Goal: Task Accomplishment & Management: Manage account settings

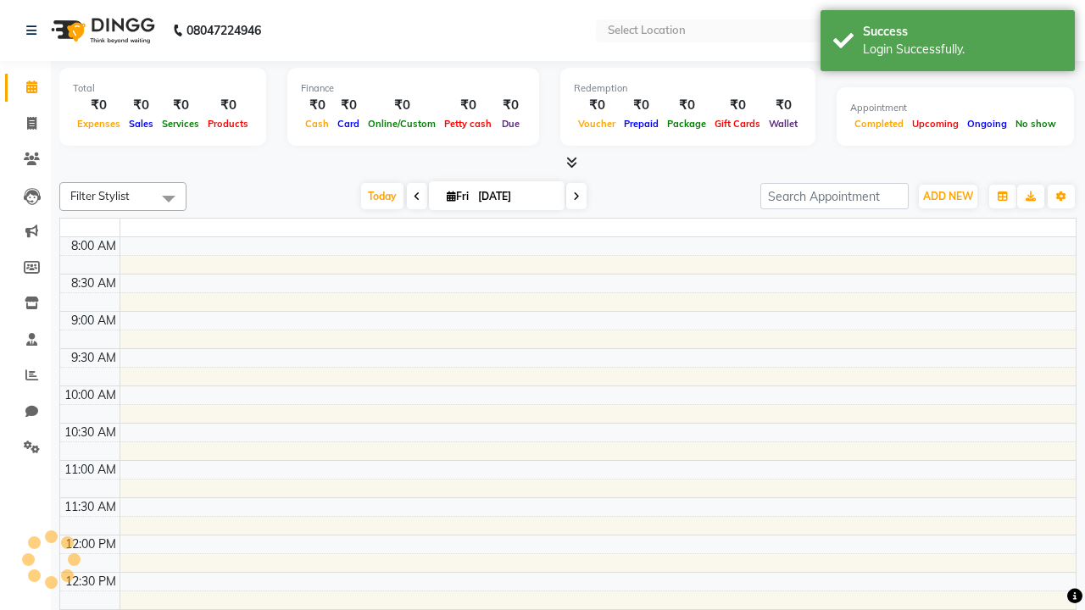
select select "en"
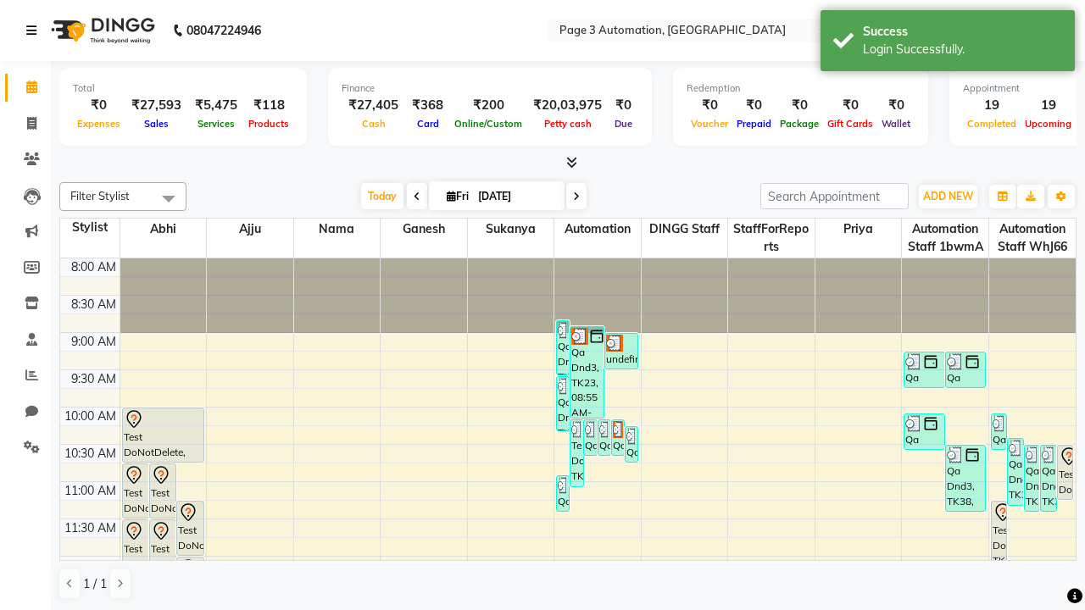
click at [35, 31] on icon at bounding box center [31, 31] width 10 height 12
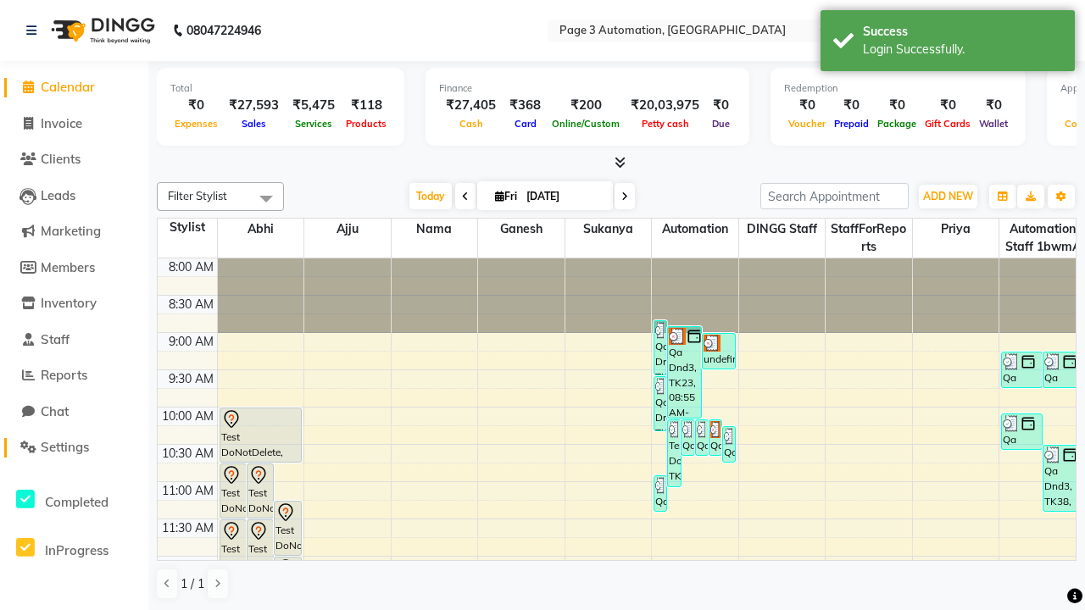
click at [74, 447] on span "Settings" at bounding box center [65, 447] width 48 height 16
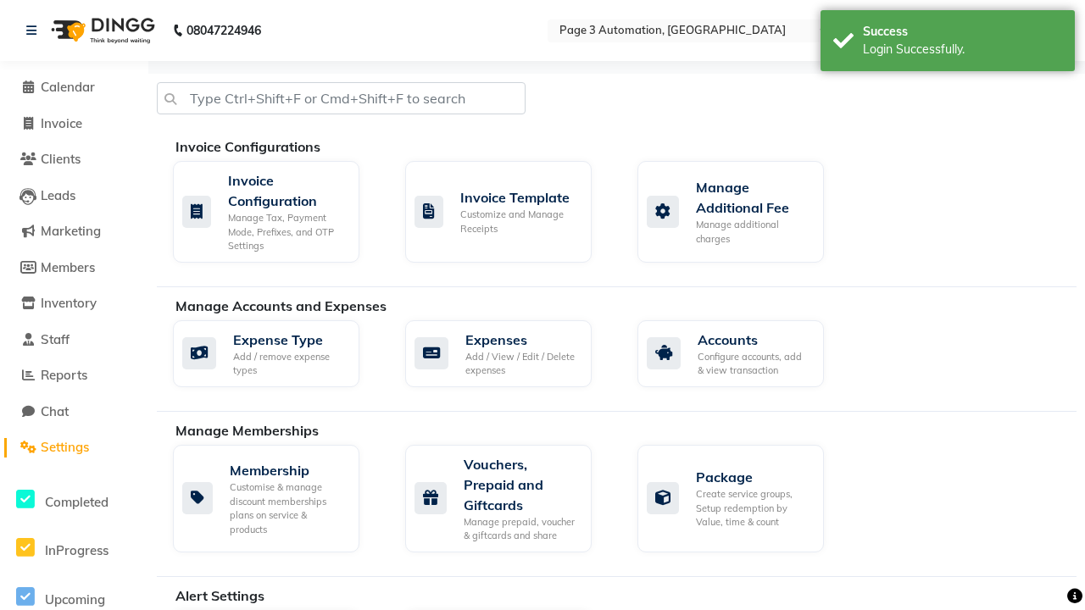
select select "2: 15"
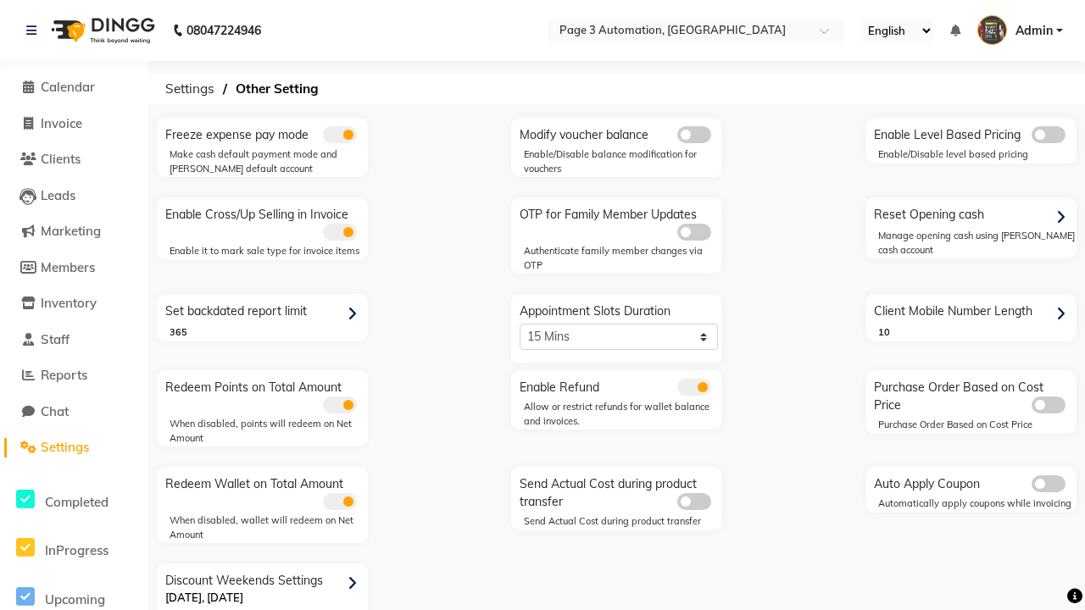
scroll to position [36, 0]
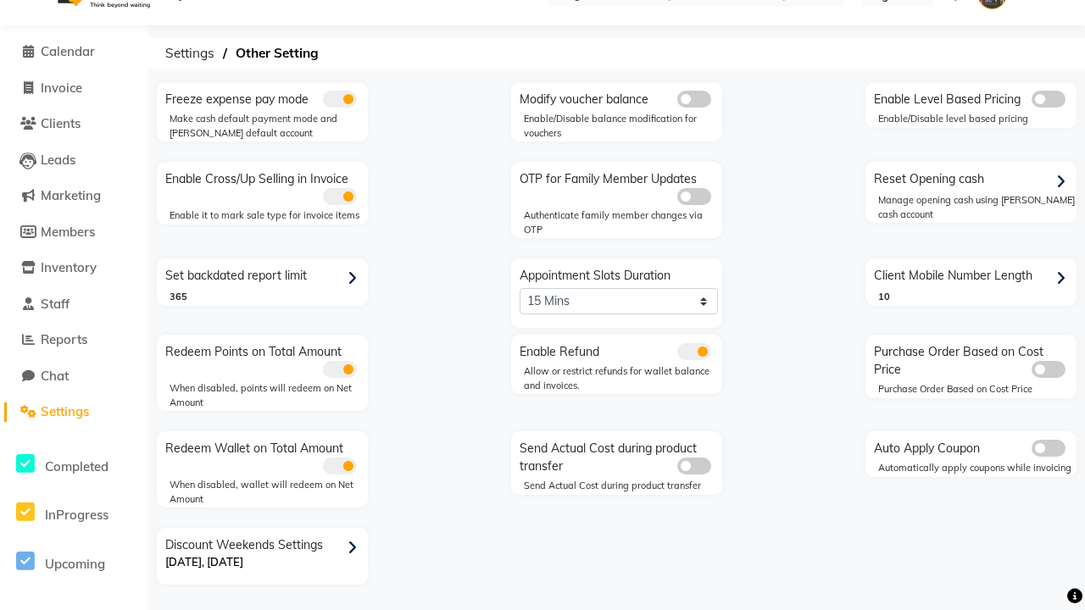
click at [355, 547] on icon at bounding box center [351, 548] width 9 height 15
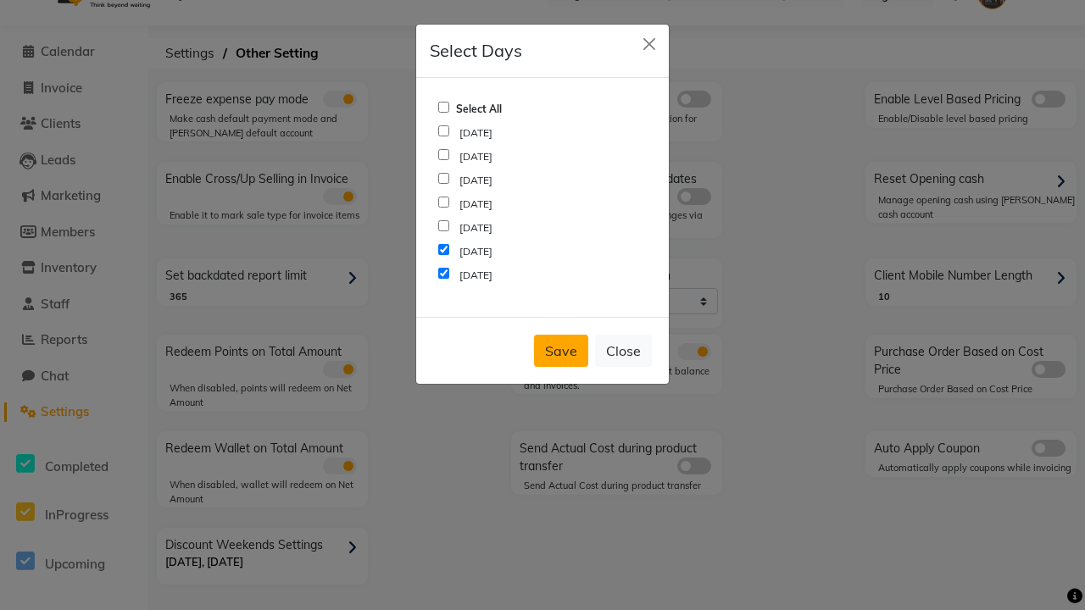
click at [561, 351] on button "Save" at bounding box center [561, 351] width 54 height 32
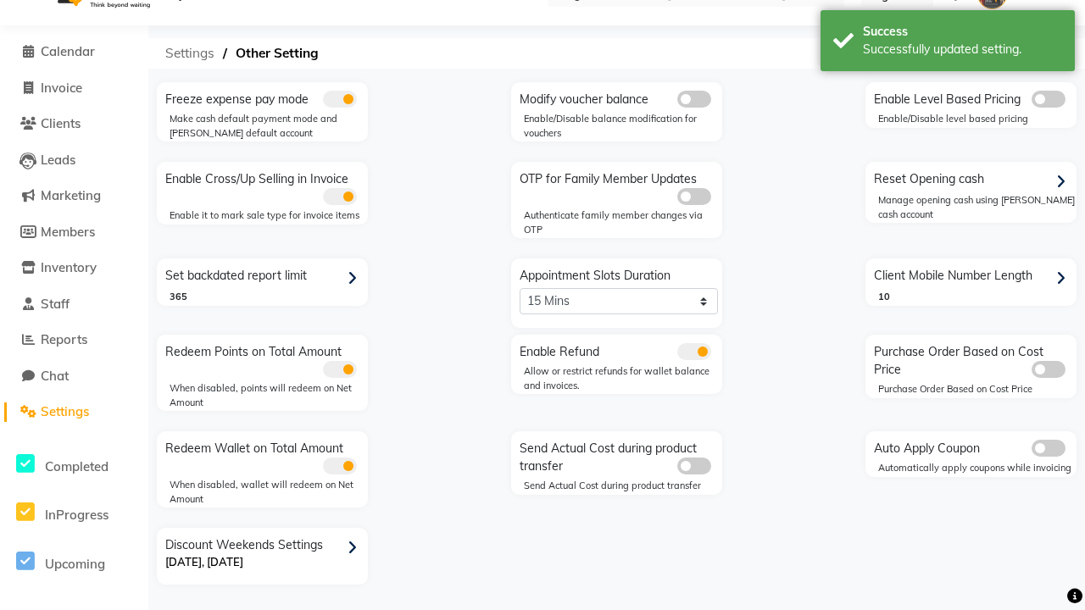
click at [190, 53] on span "Settings" at bounding box center [190, 53] width 66 height 31
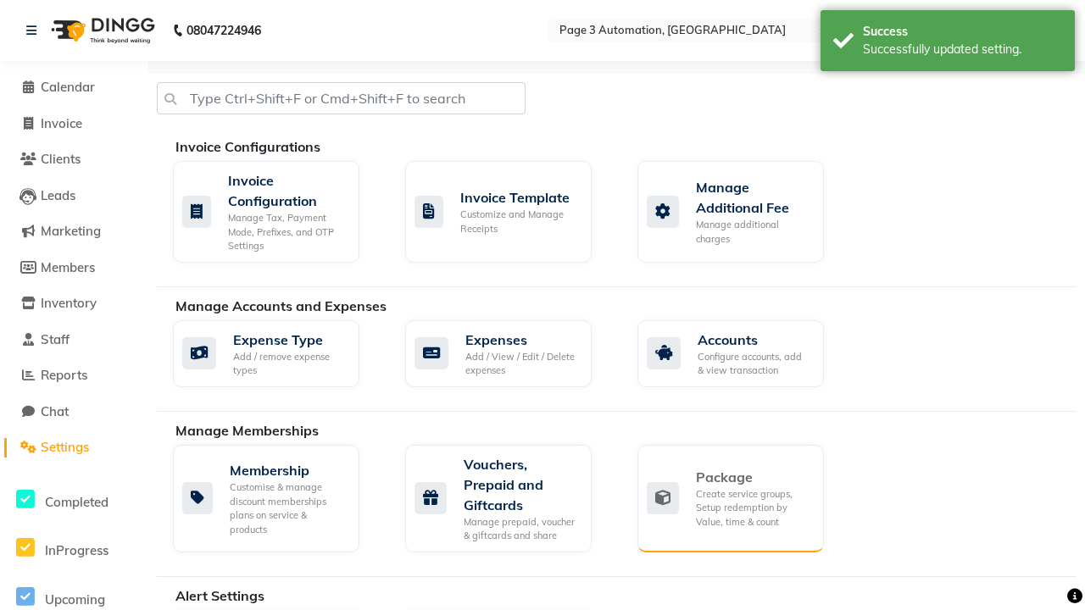
click at [752, 477] on div "Package" at bounding box center [753, 477] width 114 height 20
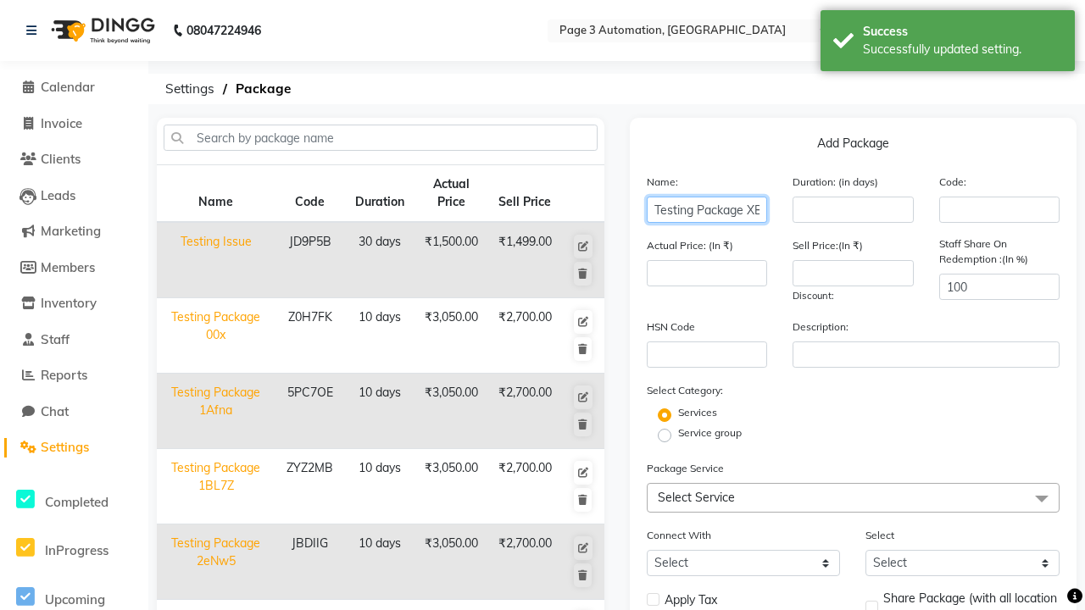
type input "Testing Package XBanQ"
type input "10"
type input "3050"
type input "2700"
click at [709, 433] on label "Service group" at bounding box center [710, 432] width 64 height 15
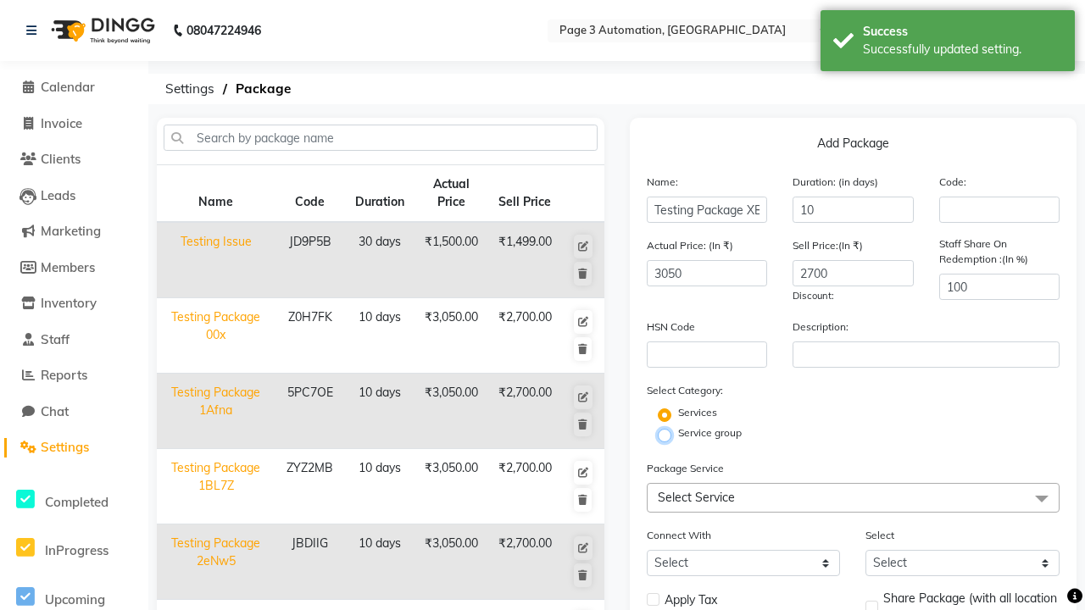
click at [675, 433] on input "Service group" at bounding box center [669, 434] width 11 height 11
radio input "true"
radio input "false"
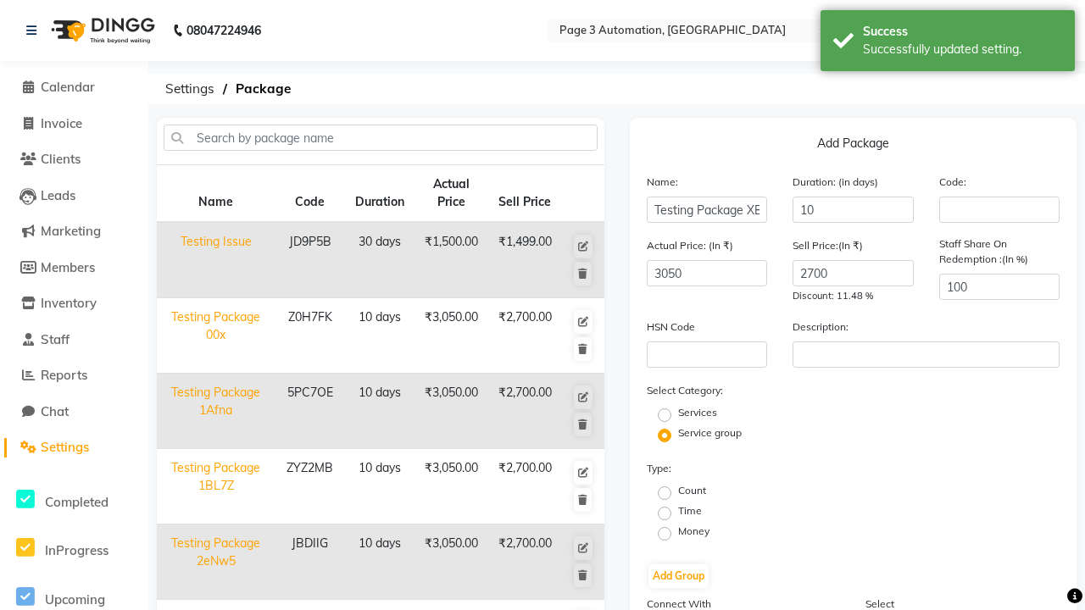
click at [693, 531] on label "Money" at bounding box center [693, 531] width 31 height 15
click at [675, 531] on input "Money" at bounding box center [669, 532] width 11 height 11
radio input "true"
click at [678, 576] on button "Add Group" at bounding box center [678, 576] width 60 height 24
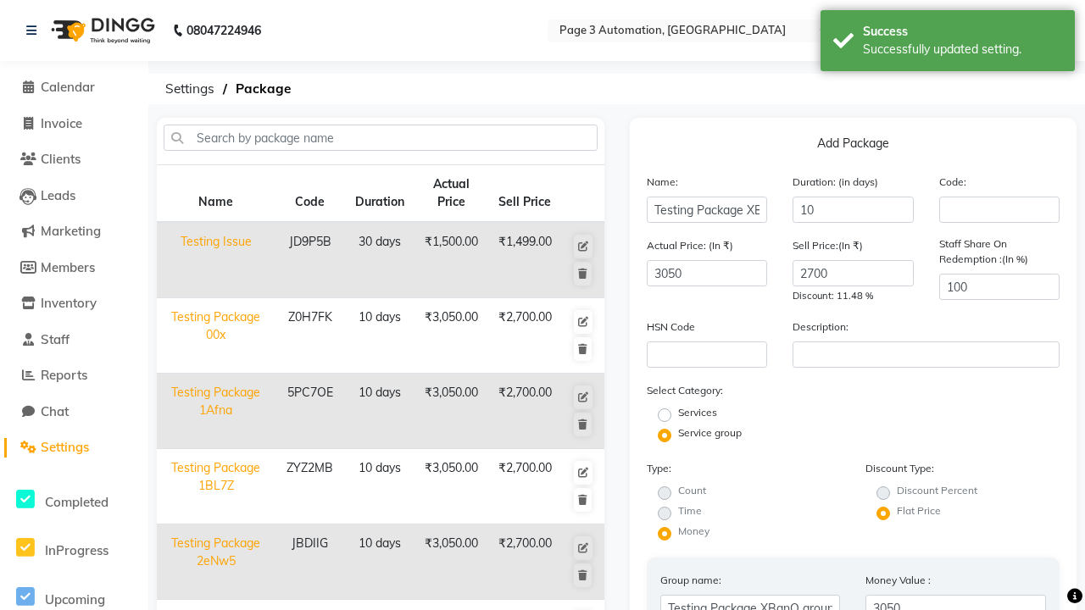
type input "025"
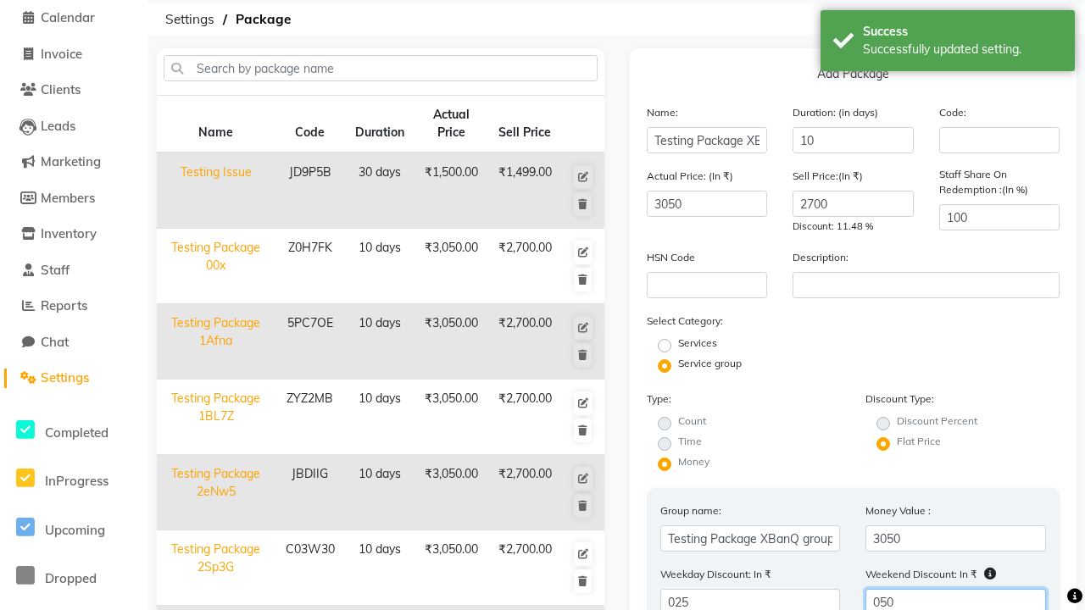
type input "050"
radio input "true"
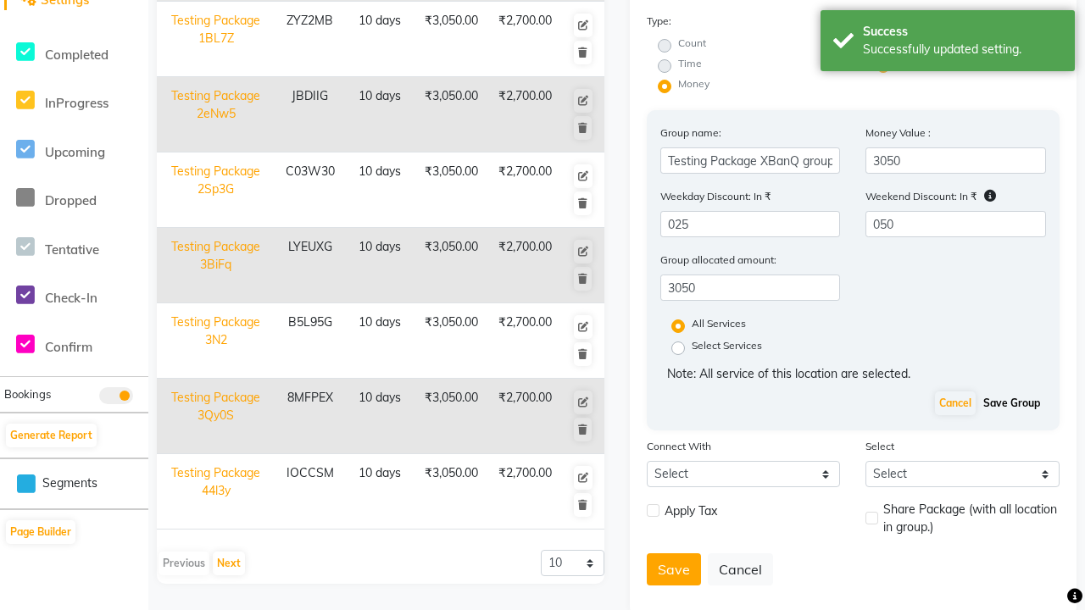
click at [1011, 403] on button "Save Group" at bounding box center [1011, 403] width 65 height 24
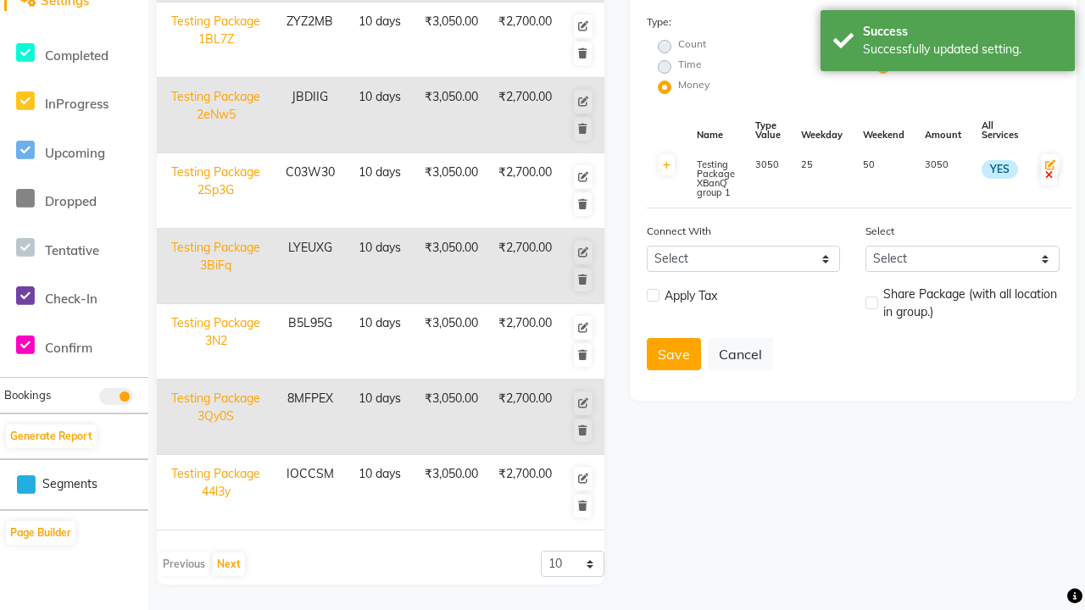
scroll to position [447, 0]
click at [673, 354] on button "Save" at bounding box center [674, 354] width 54 height 32
radio input "true"
radio input "false"
select select
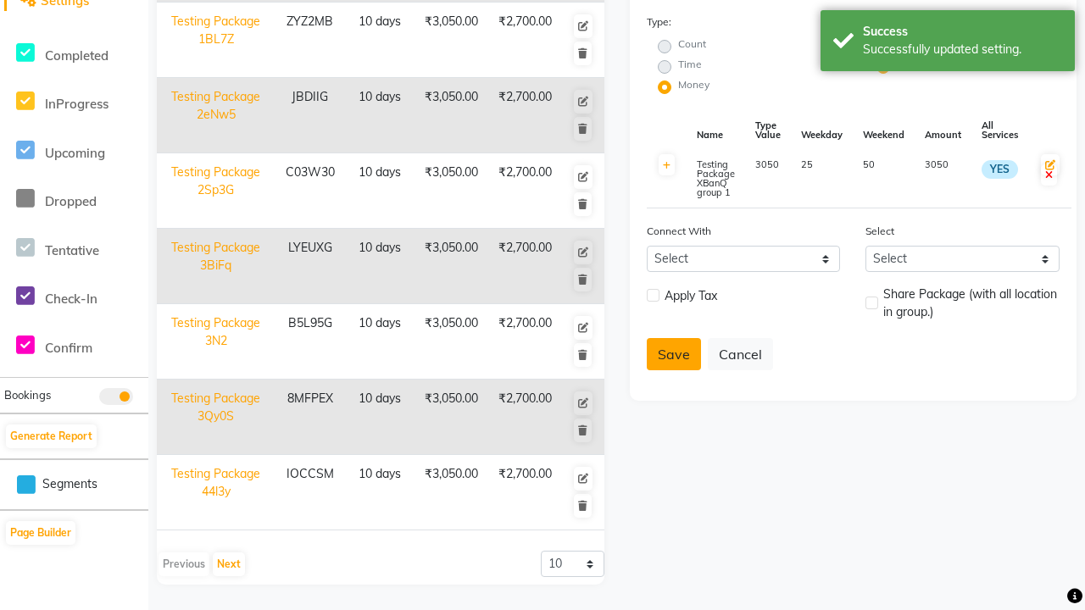
select select
checkbox input "false"
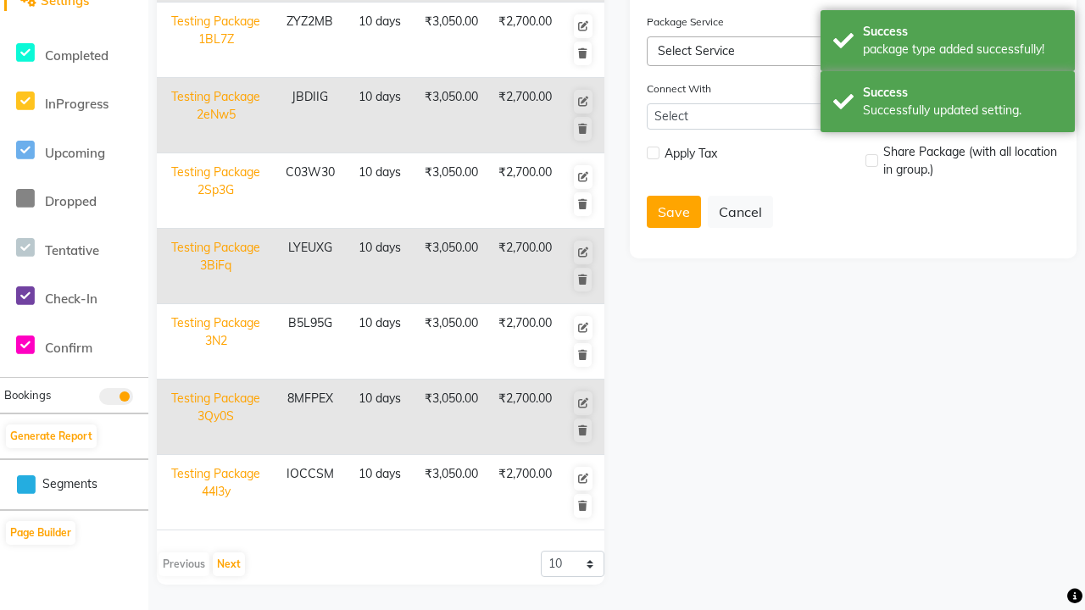
click at [947, 74] on div "Success Successfully updated setting." at bounding box center [947, 101] width 254 height 61
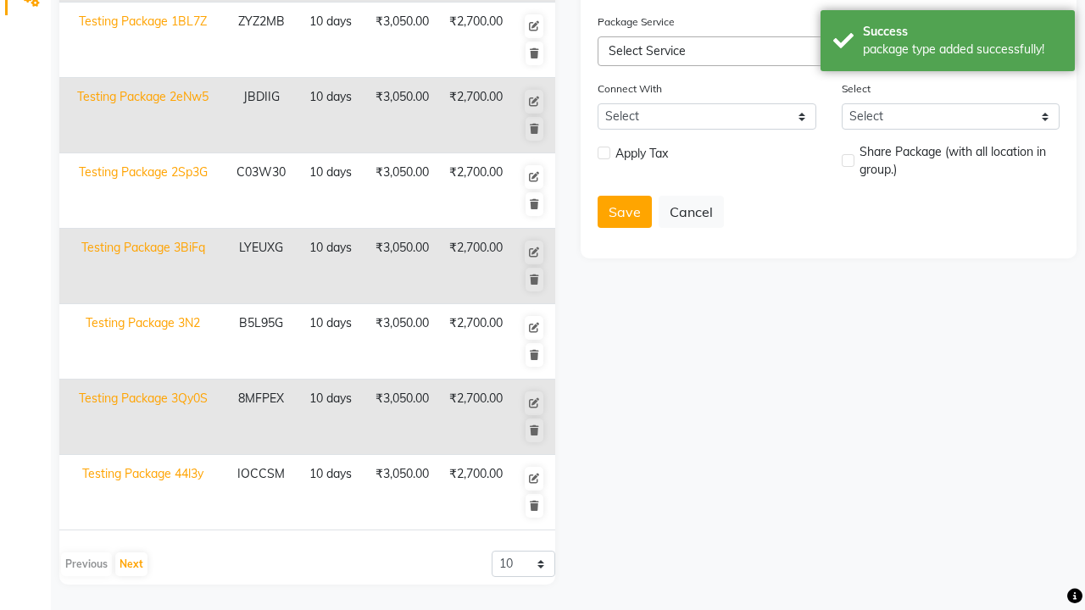
scroll to position [0, 0]
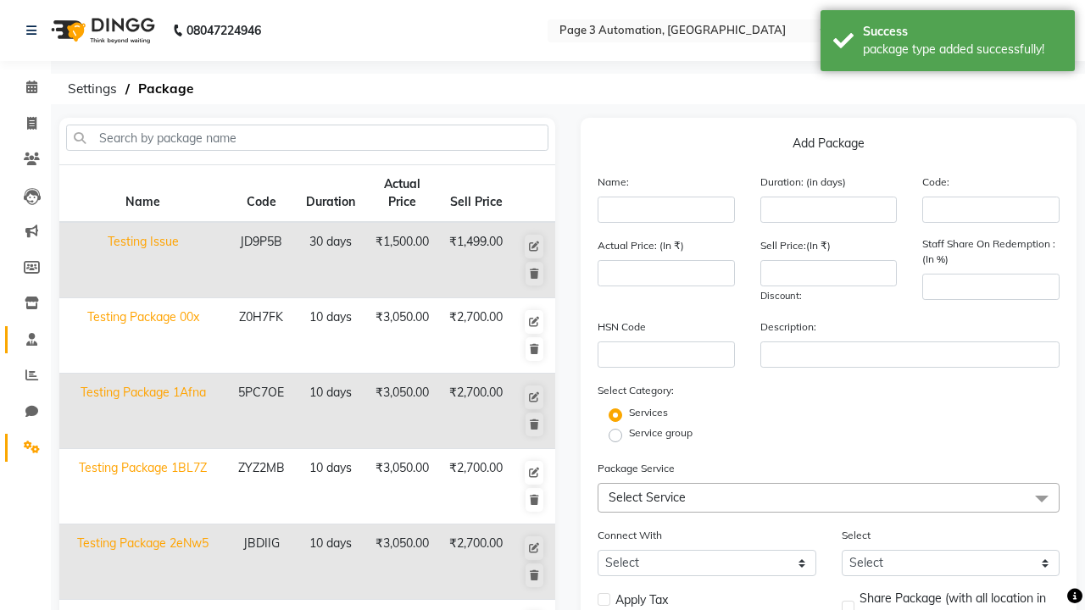
click at [25, 339] on span at bounding box center [32, 339] width 30 height 19
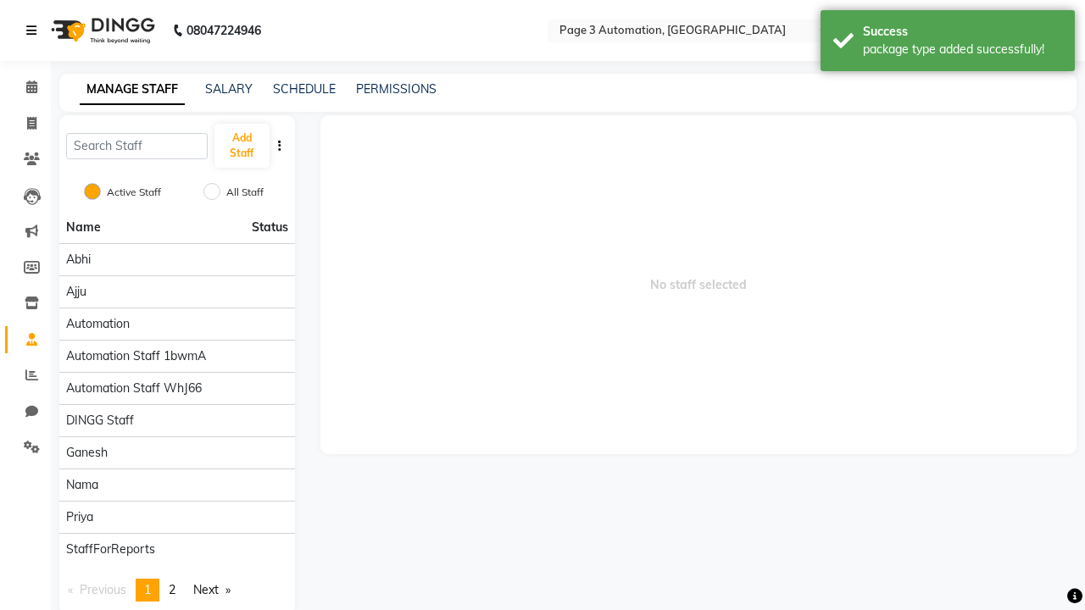
click at [35, 31] on icon at bounding box center [31, 31] width 10 height 12
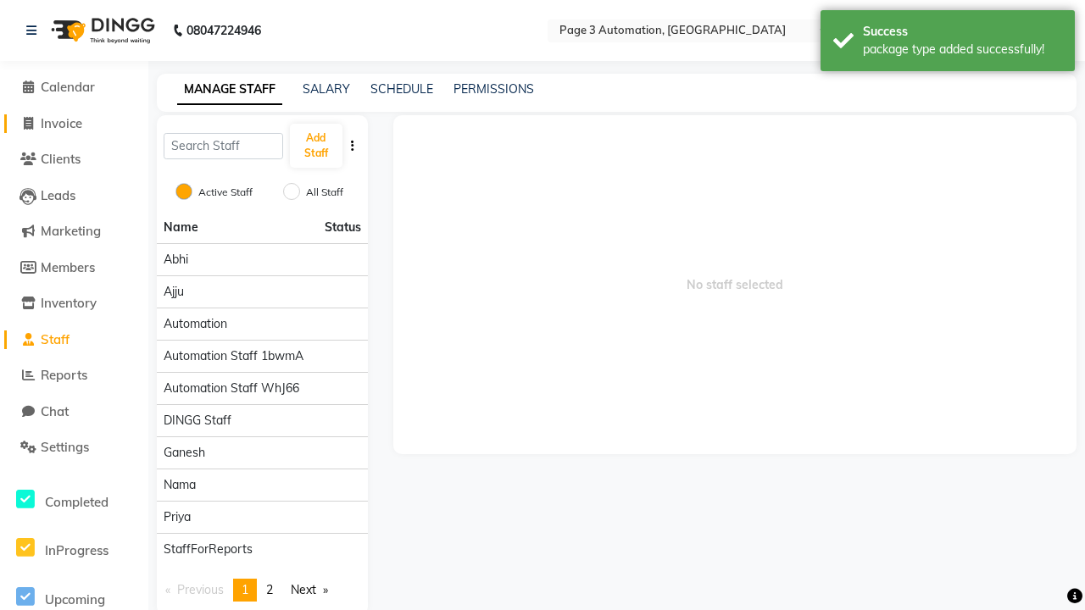
click at [74, 123] on span "Invoice" at bounding box center [62, 123] width 42 height 16
select select "2774"
select select "service"
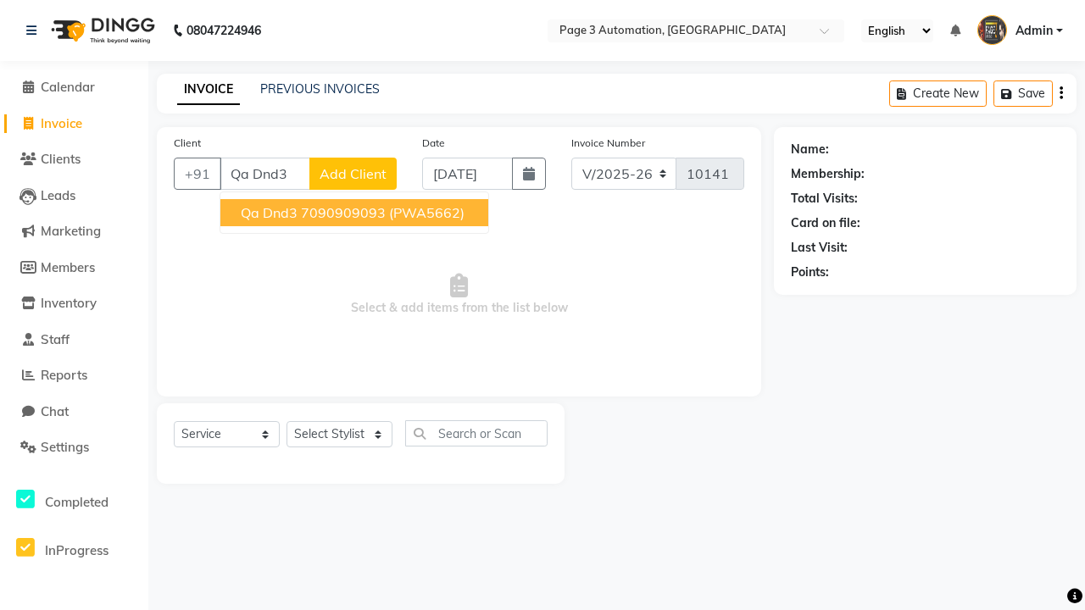
click at [356, 213] on ngb-highlight "7090909093" at bounding box center [343, 212] width 85 height 17
type input "7090909093"
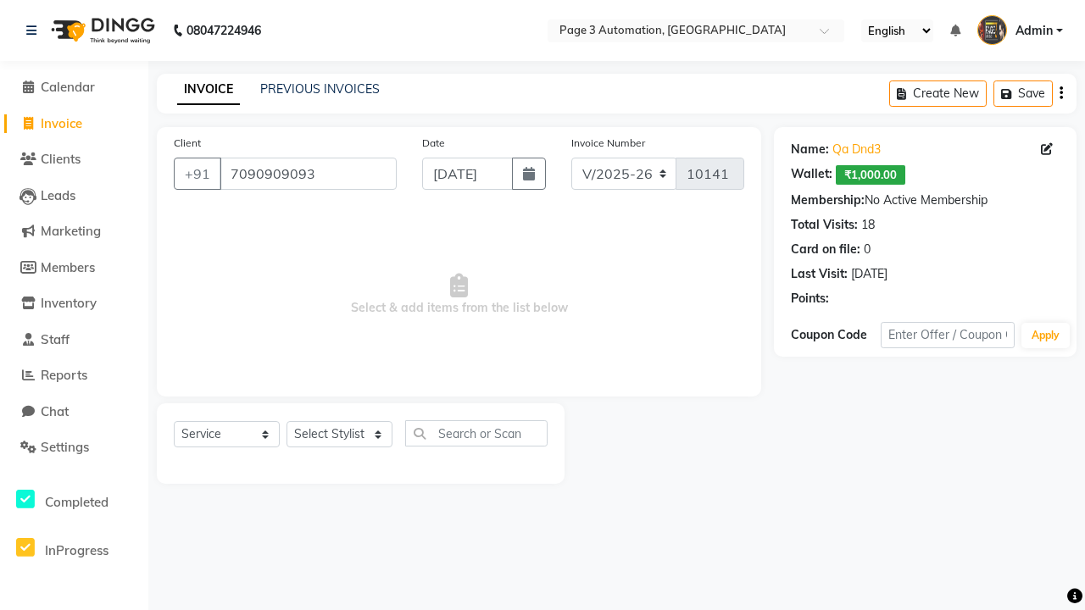
select select "package"
select select "71572"
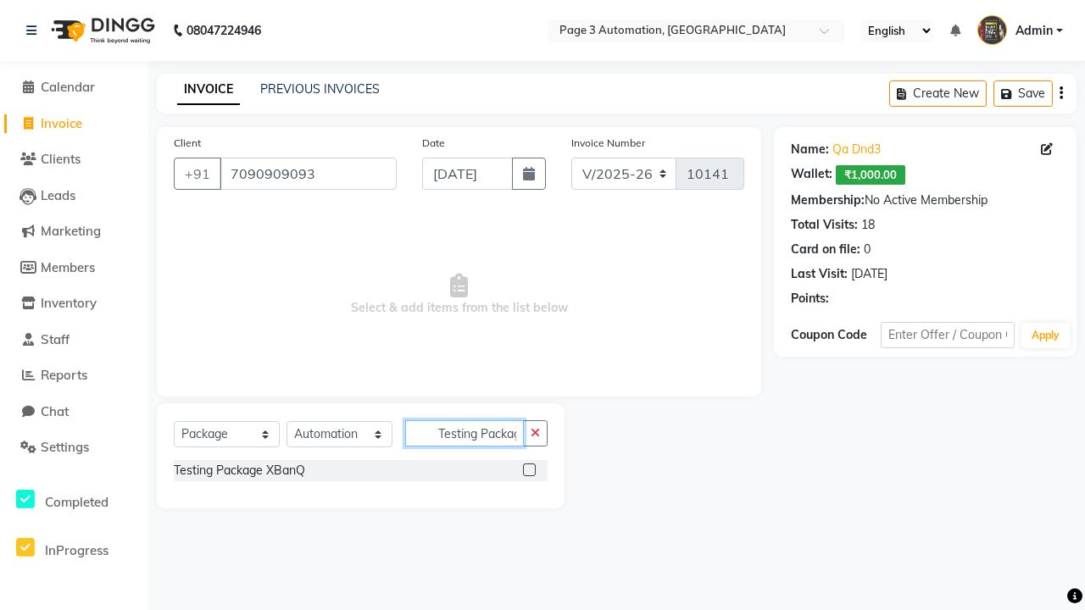
scroll to position [0, 30]
type input "Testing Package XBanQ"
click at [529, 469] on label at bounding box center [529, 470] width 13 height 13
click at [529, 469] on input "checkbox" at bounding box center [528, 470] width 11 height 11
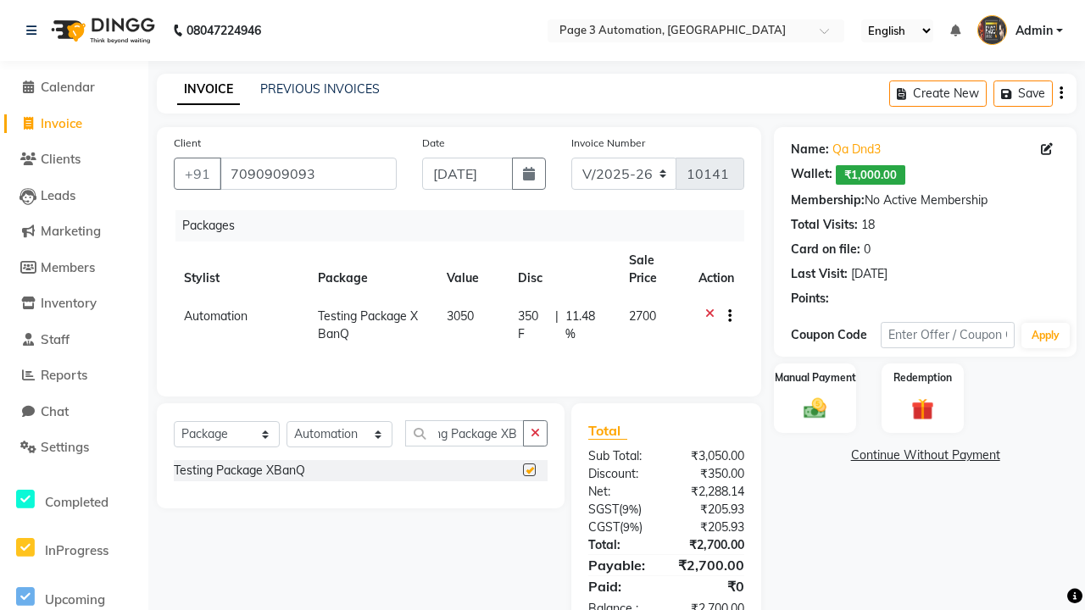
scroll to position [0, 0]
checkbox input "false"
click at [814, 378] on label "Manual Payment" at bounding box center [815, 377] width 85 height 16
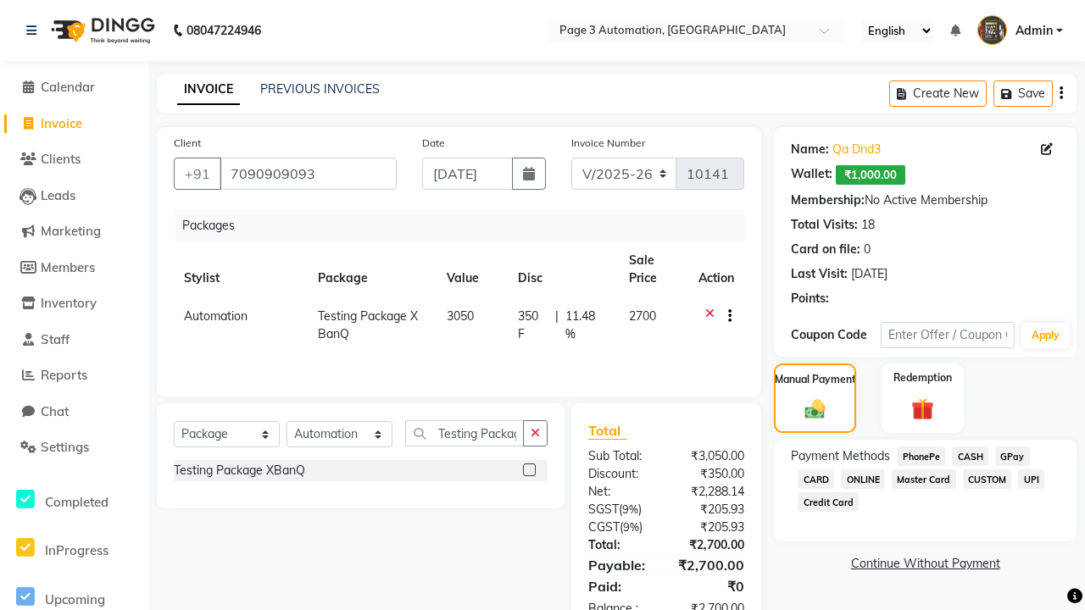
click at [969, 456] on span "CASH" at bounding box center [970, 456] width 36 height 19
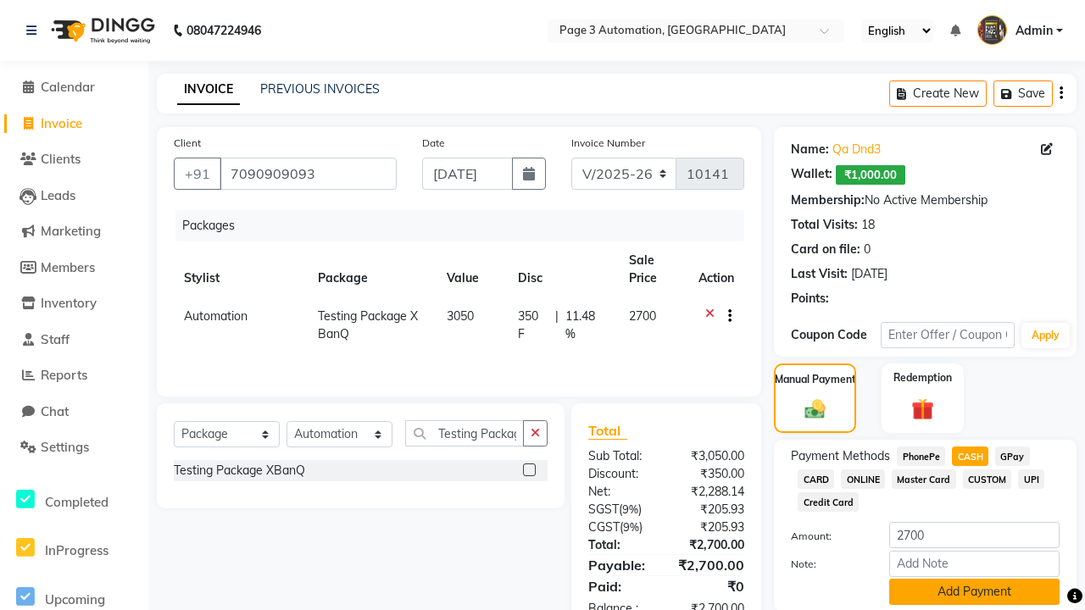
click at [974, 591] on button "Add Payment" at bounding box center [974, 592] width 170 height 26
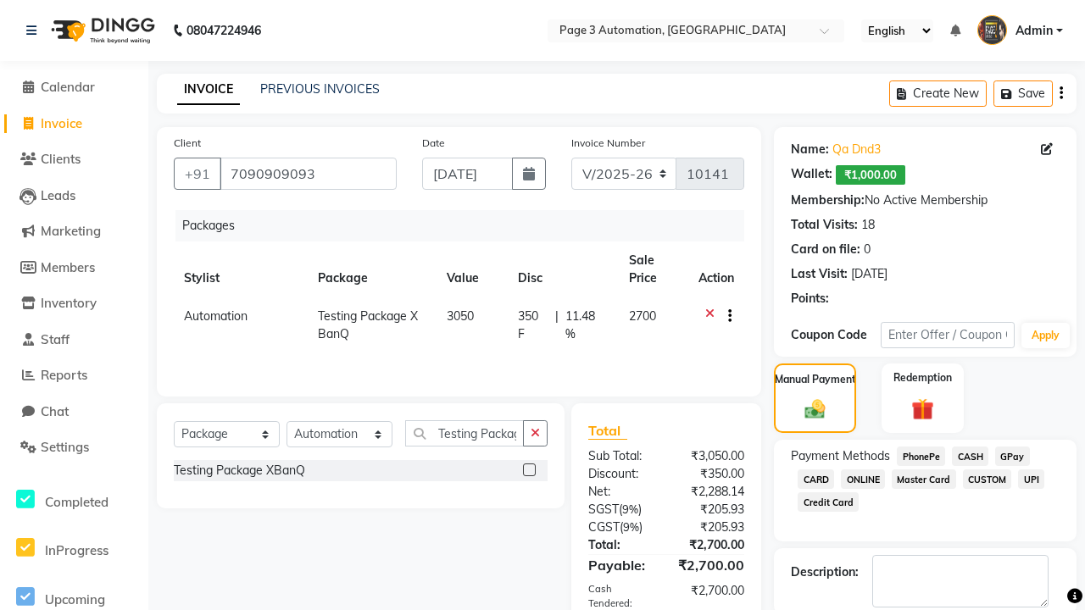
checkbox input "false"
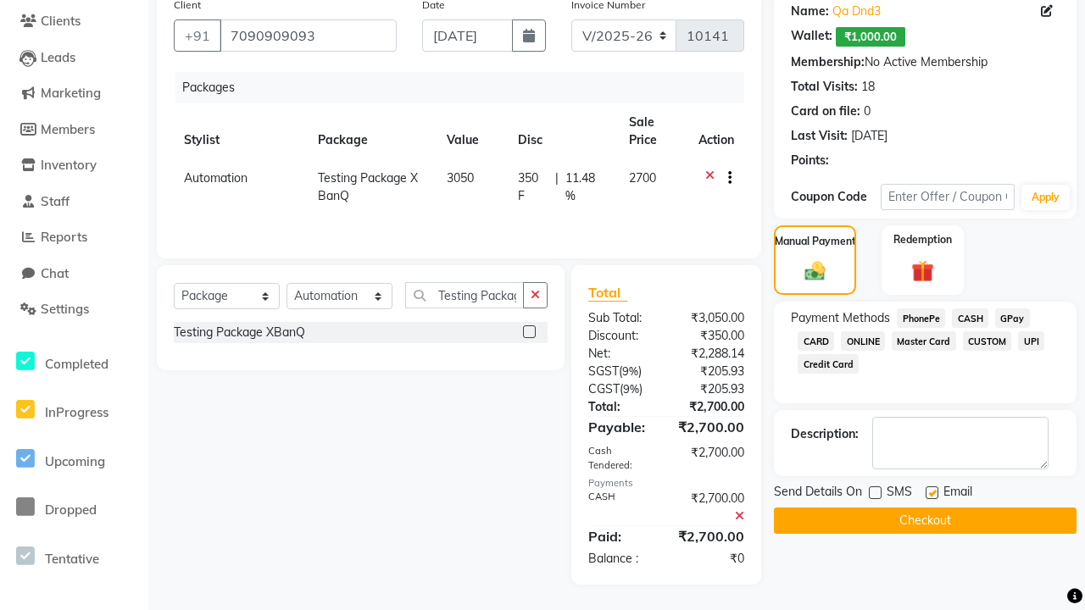
click at [931, 492] on label at bounding box center [931, 492] width 13 height 13
click at [931, 492] on input "checkbox" at bounding box center [930, 493] width 11 height 11
checkbox input "false"
click at [924, 520] on button "Checkout" at bounding box center [925, 521] width 303 height 26
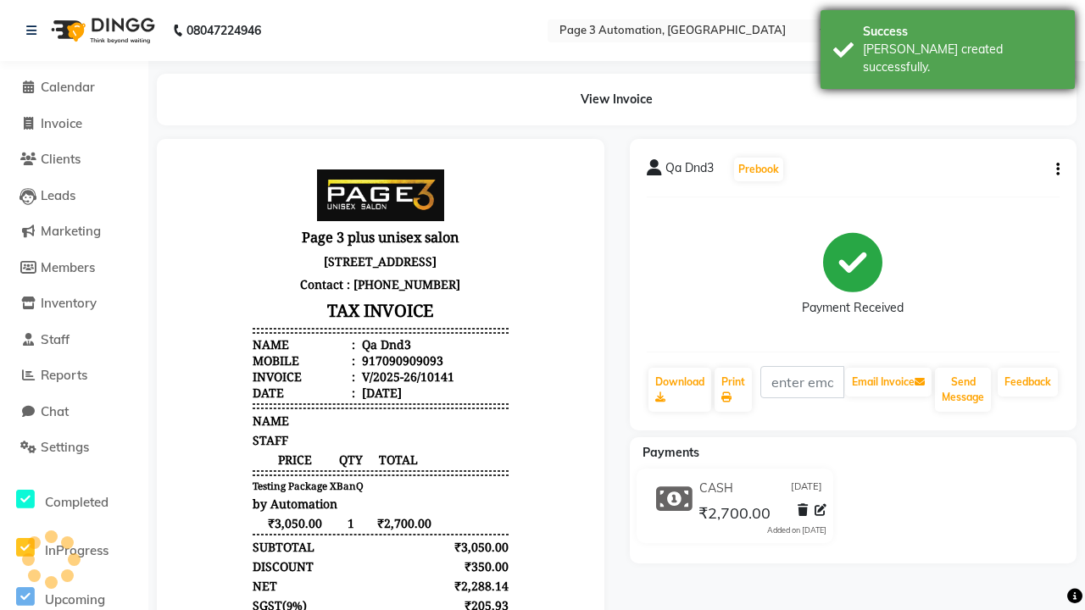
click at [947, 43] on div "[PERSON_NAME] created successfully." at bounding box center [962, 59] width 199 height 36
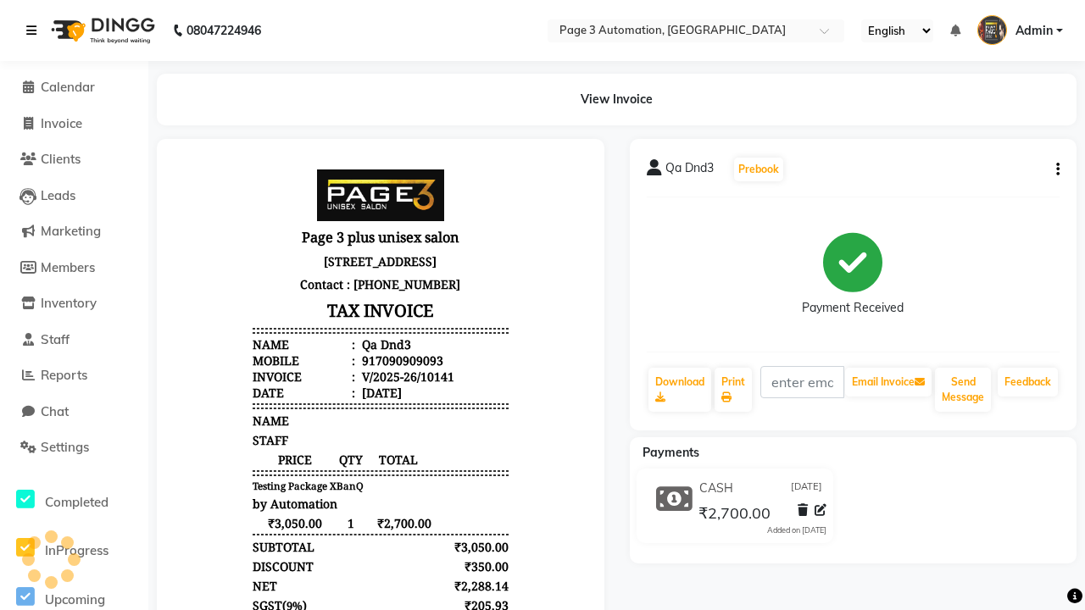
click at [35, 31] on icon at bounding box center [31, 31] width 10 height 12
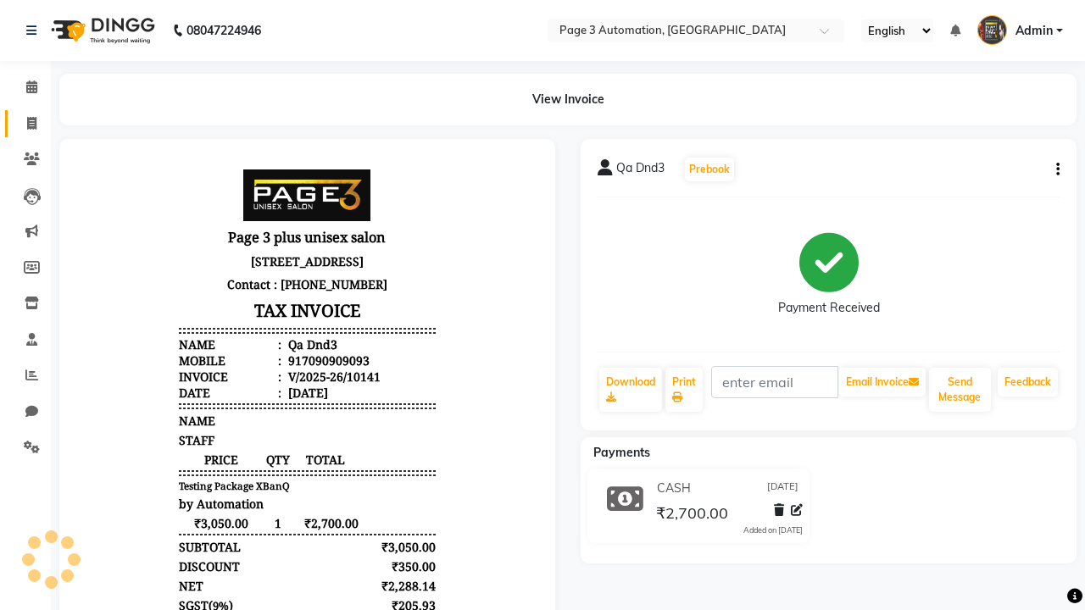
click at [25, 123] on span at bounding box center [32, 123] width 30 height 19
select select "service"
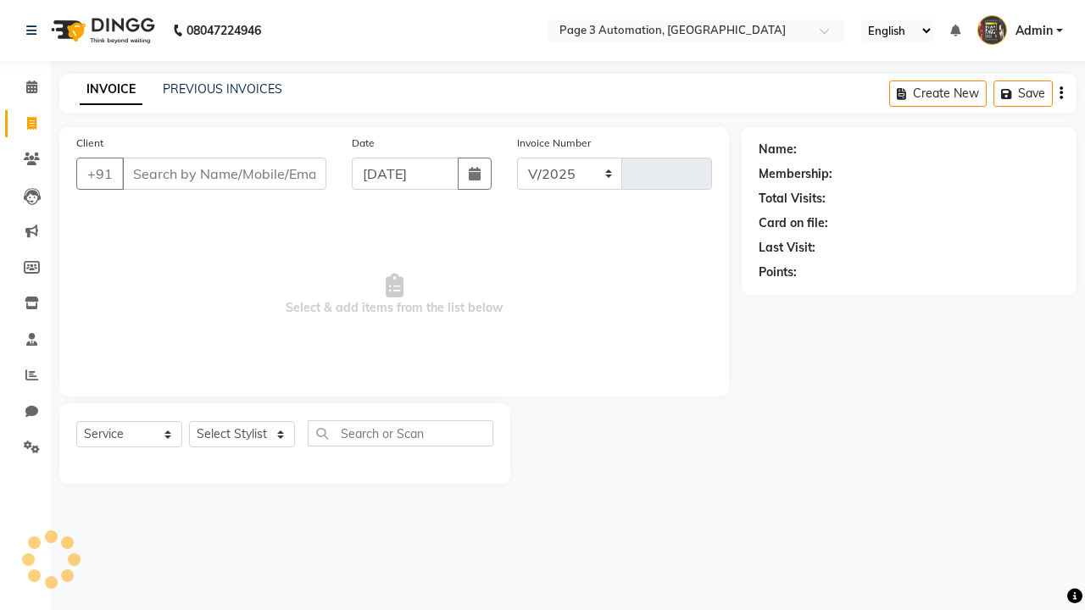
select select "2774"
type input "10142"
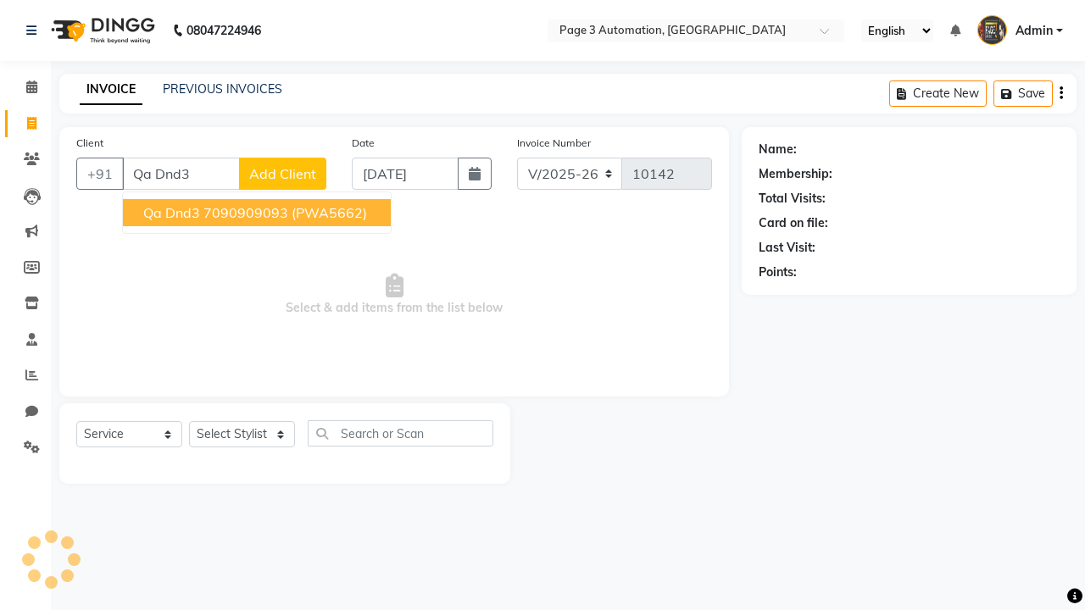
click at [258, 213] on ngb-highlight "7090909093" at bounding box center [245, 212] width 85 height 17
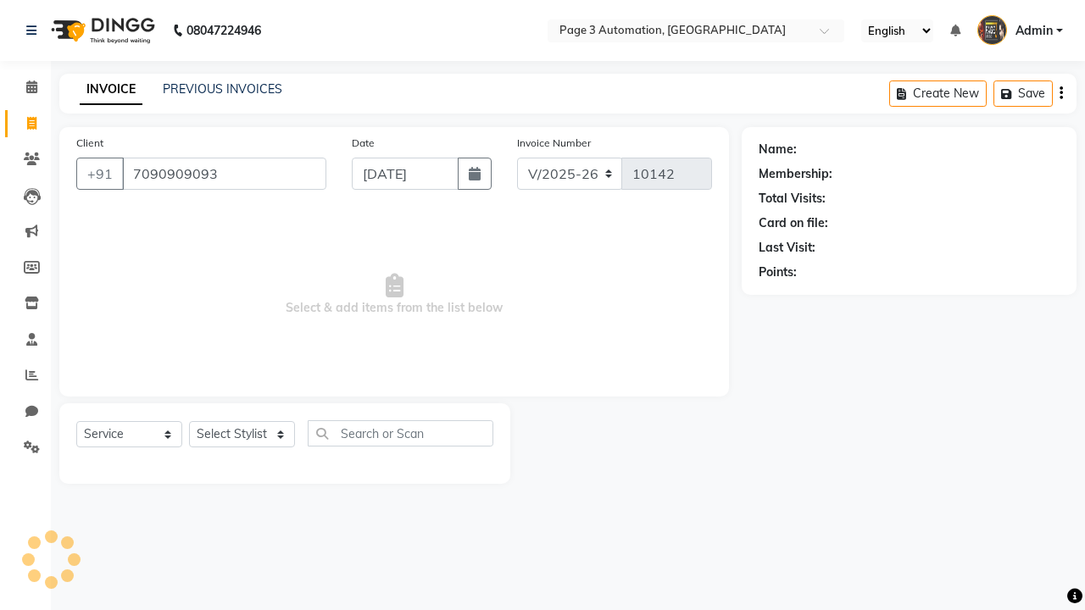
type input "7090909093"
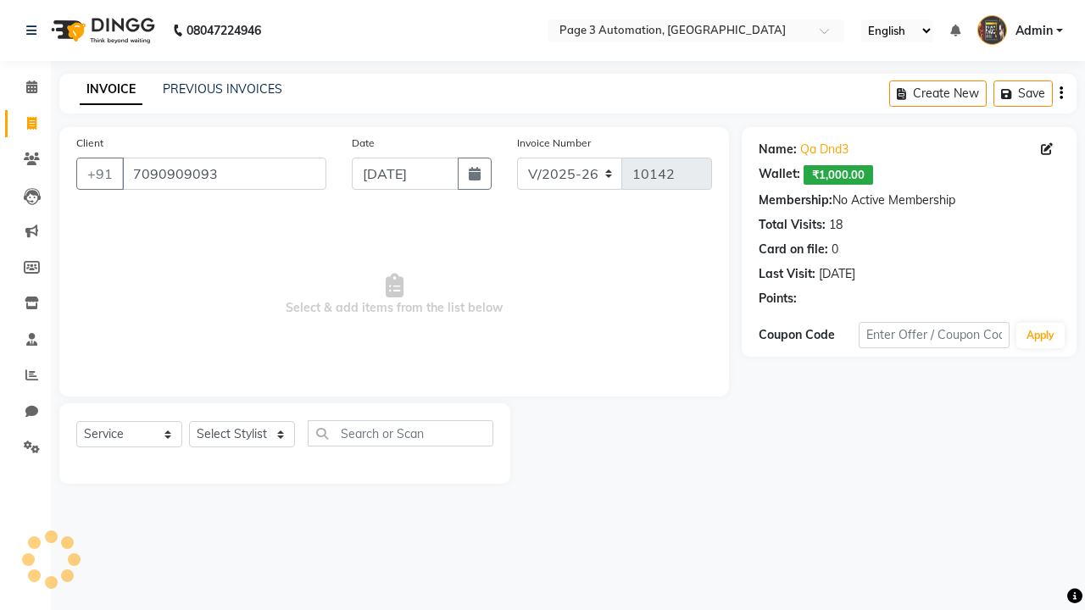
select select "71572"
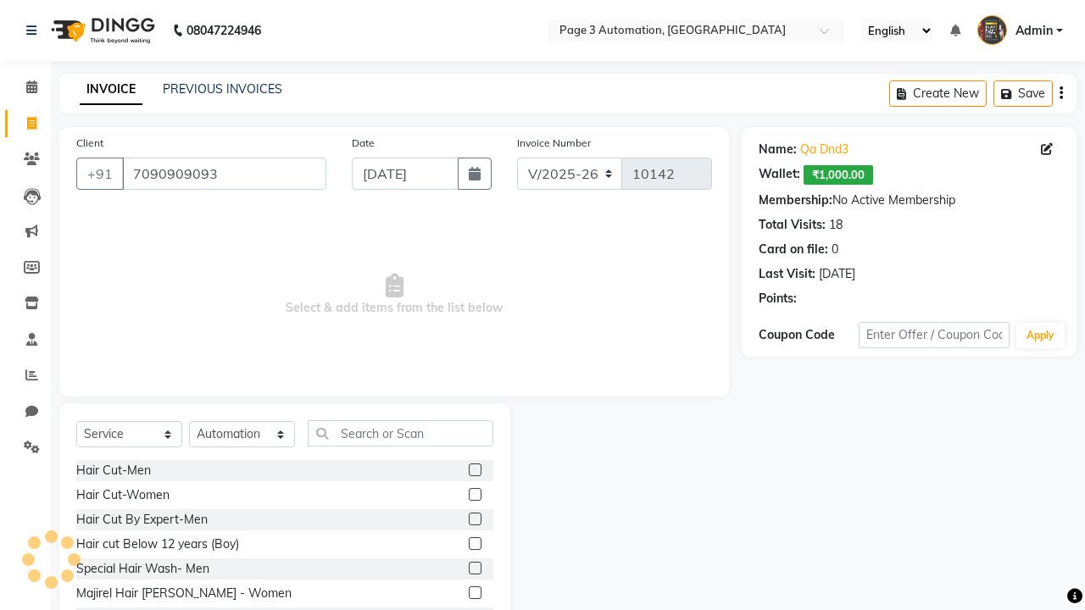
click at [474, 544] on label at bounding box center [475, 543] width 13 height 13
click at [474, 544] on input "checkbox" at bounding box center [474, 544] width 11 height 11
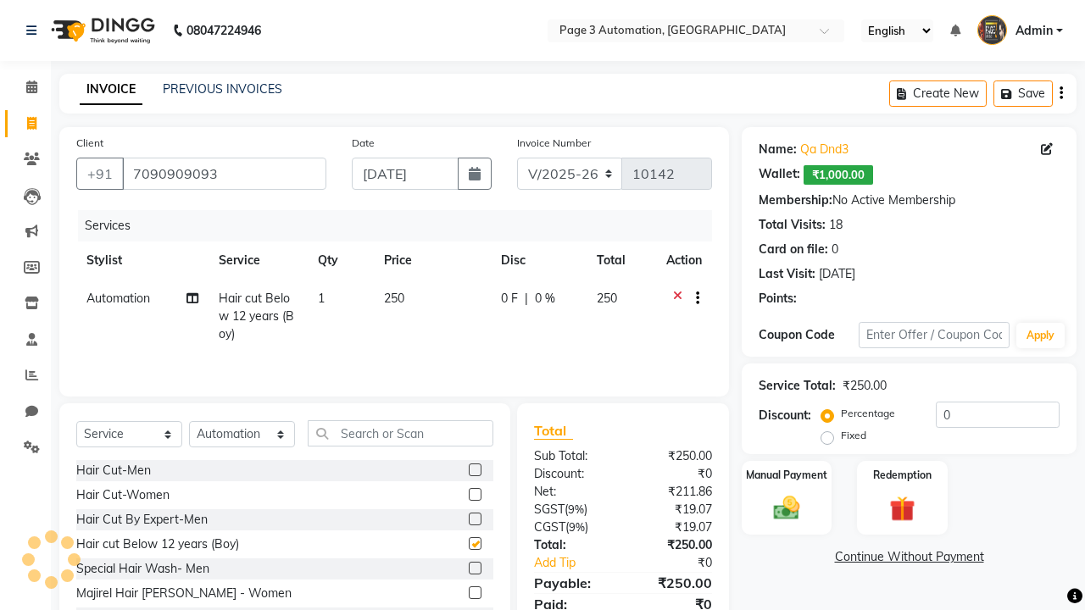
checkbox input "false"
click at [902, 475] on label "Redemption" at bounding box center [901, 474] width 61 height 16
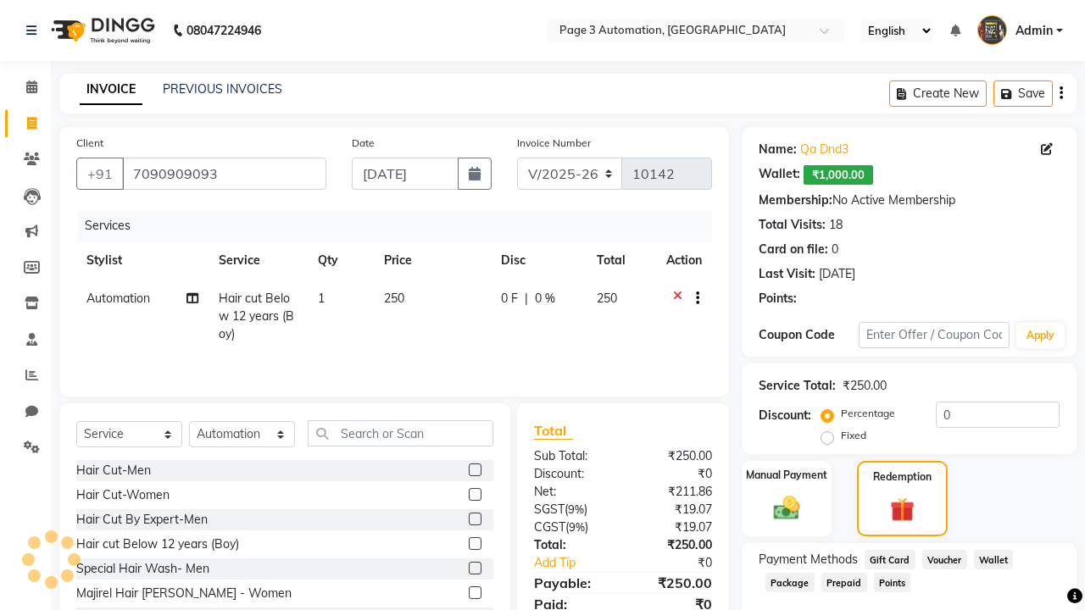
click at [789, 581] on span "Package" at bounding box center [789, 582] width 49 height 19
